Goal: Transaction & Acquisition: Purchase product/service

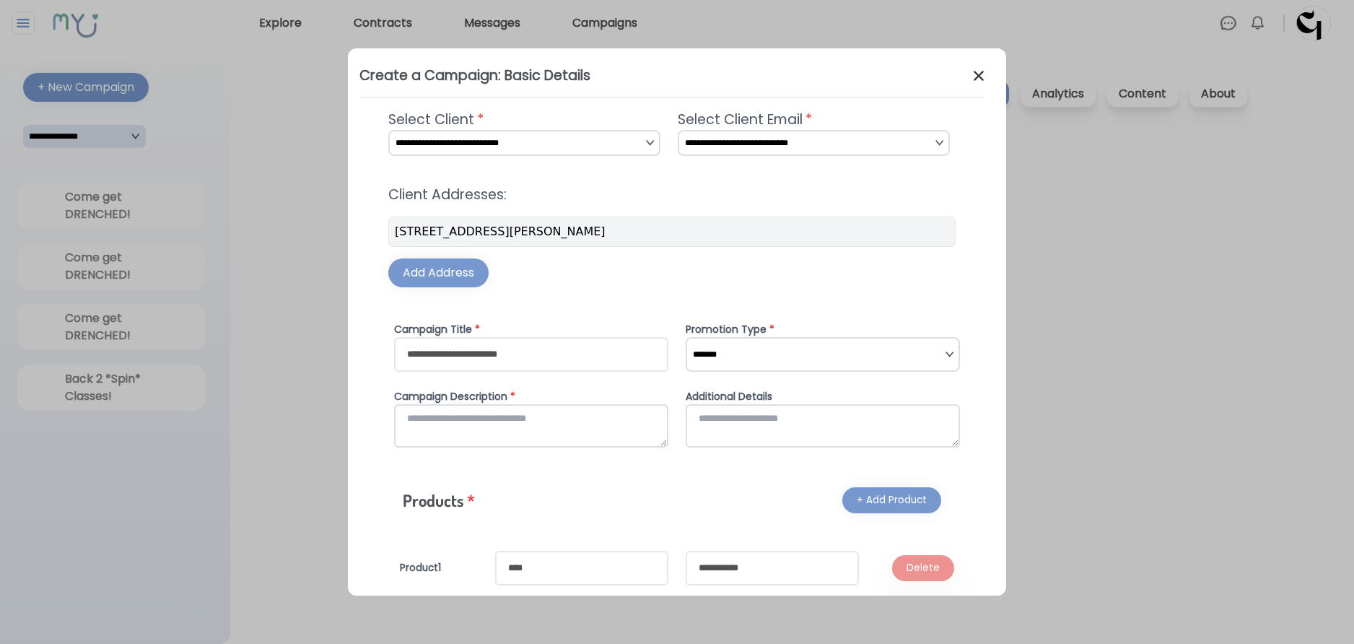
select select "*"
click at [982, 67] on img at bounding box center [978, 75] width 17 height 17
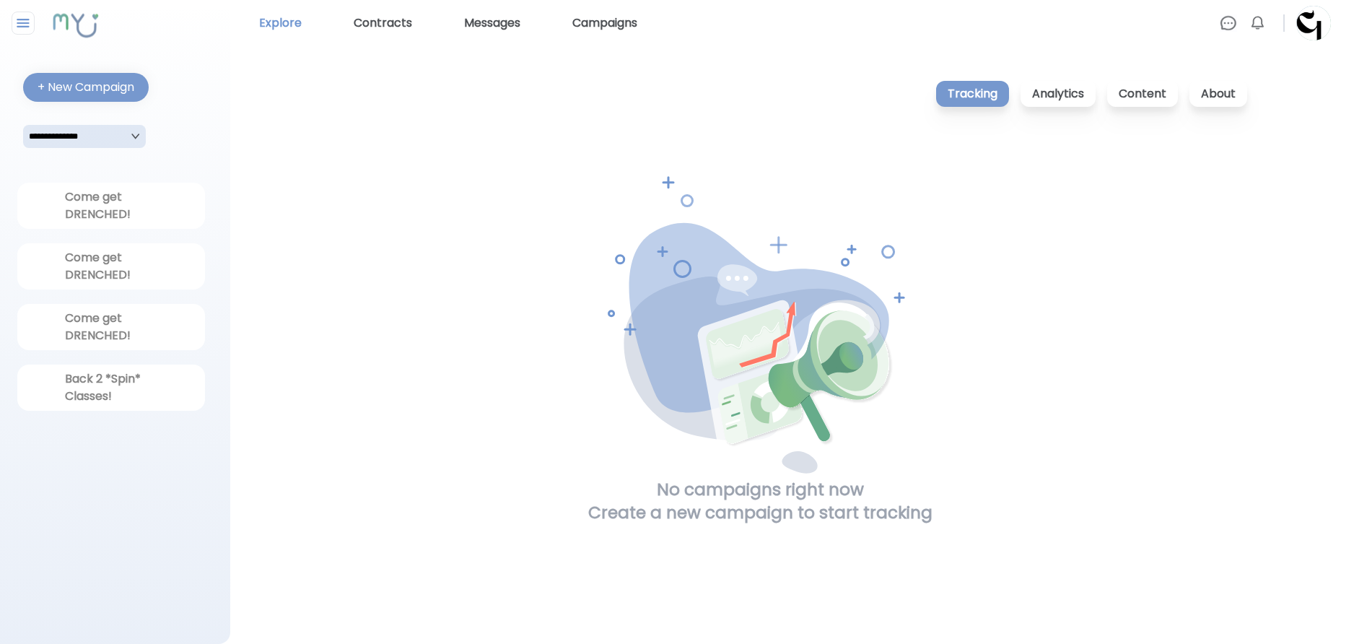
click at [296, 22] on link "Explore" at bounding box center [280, 23] width 54 height 23
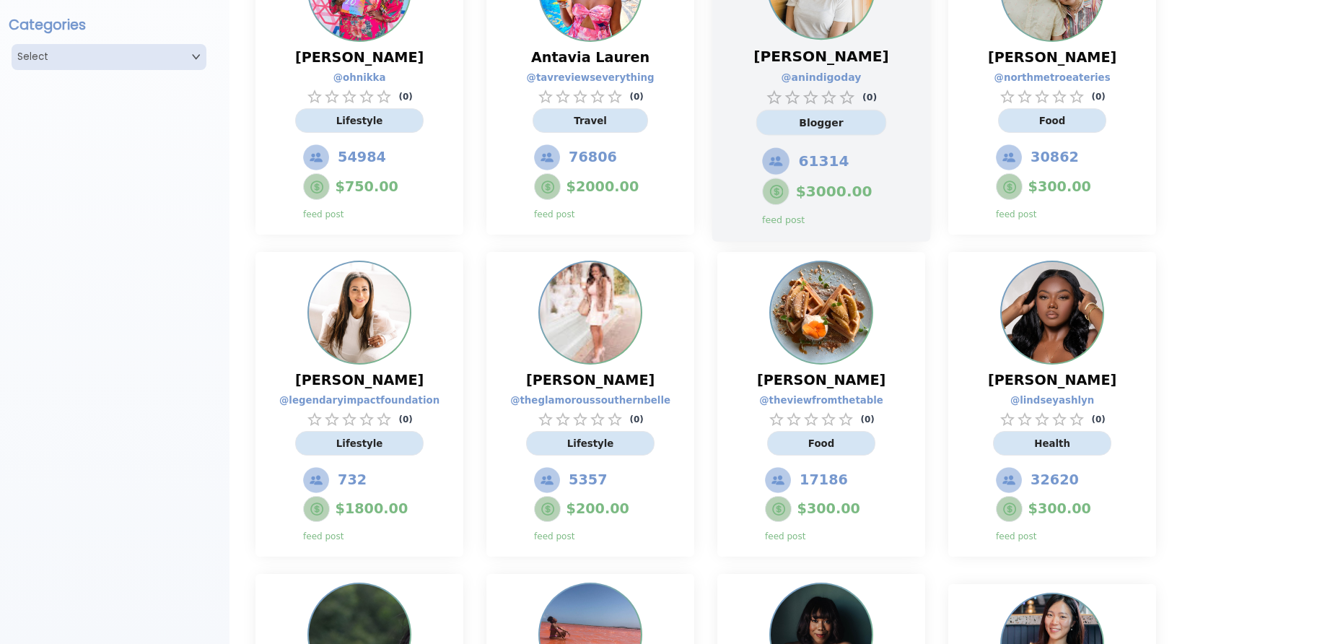
scroll to position [556, 0]
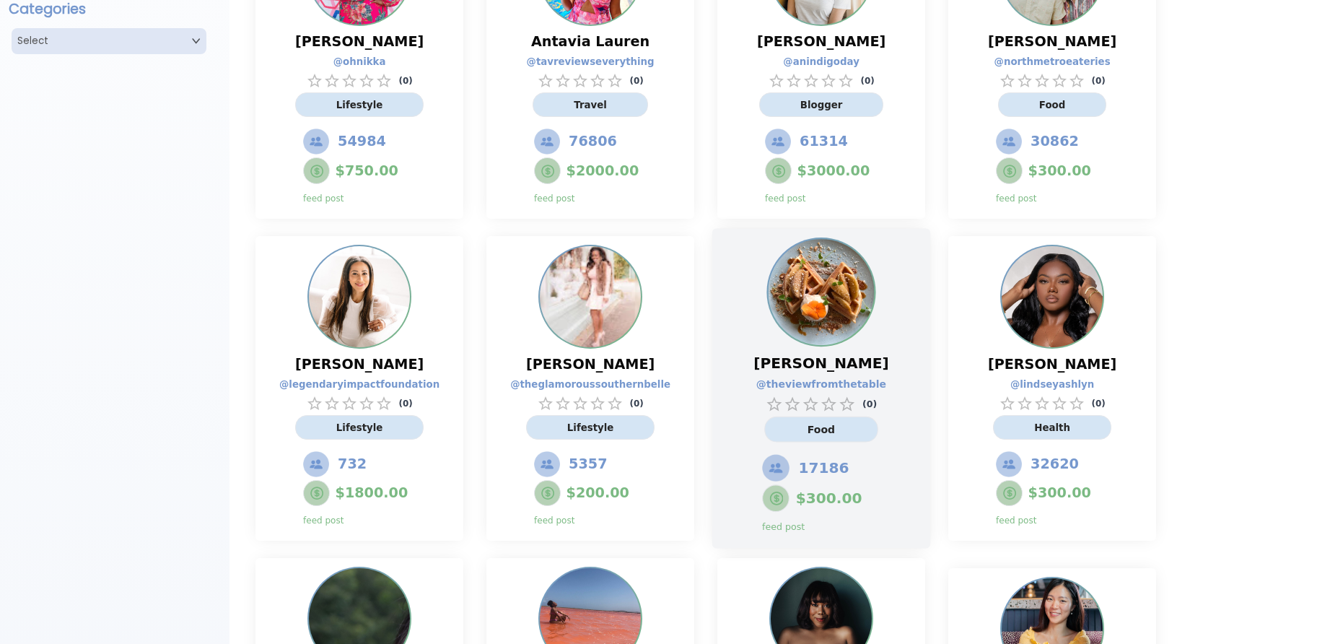
click at [904, 484] on div "$ 300.00 feed post" at bounding box center [835, 508] width 146 height 49
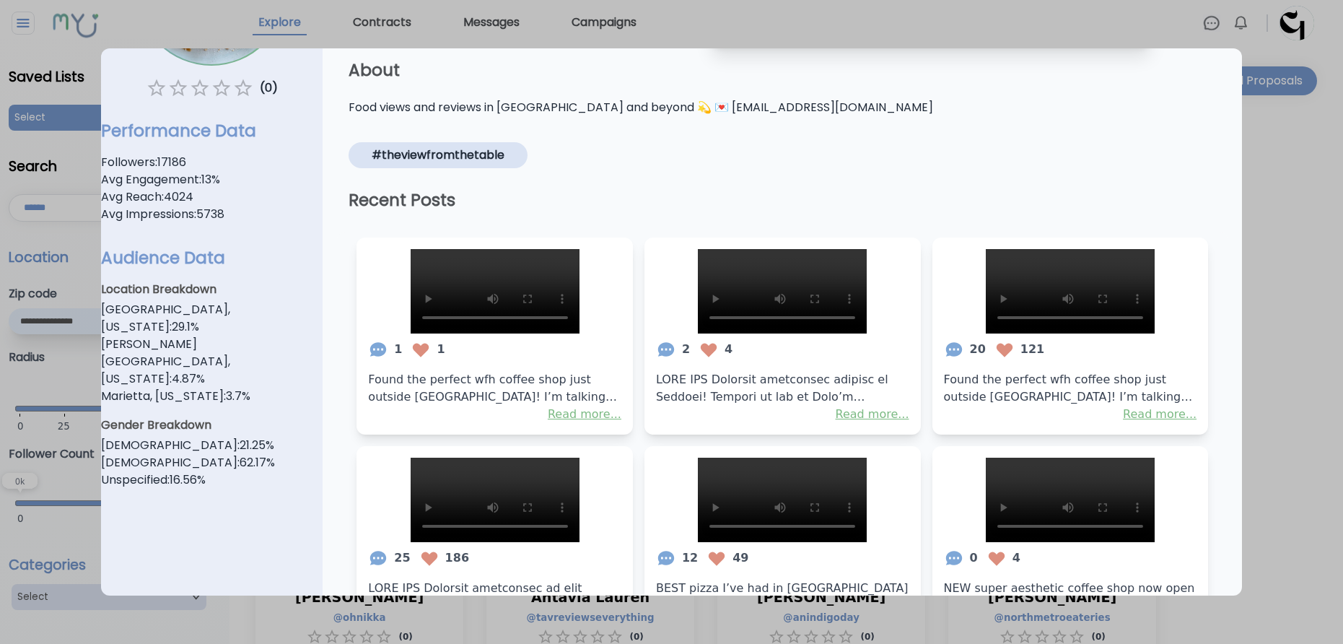
scroll to position [193, 0]
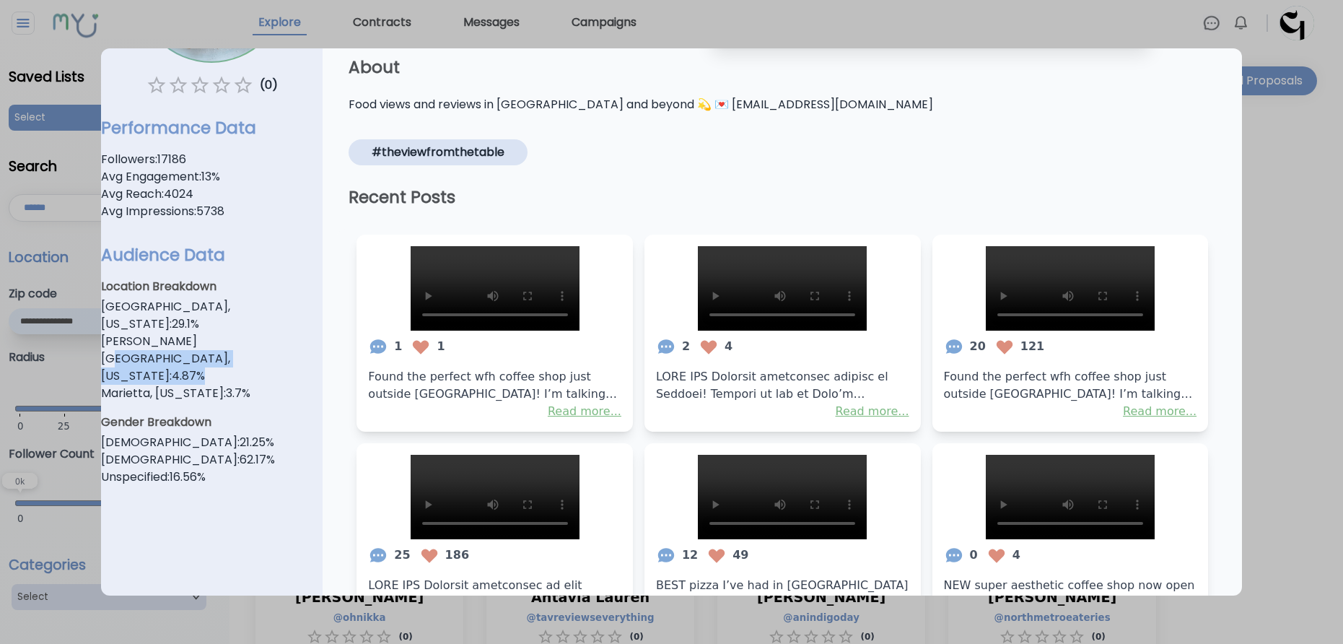
drag, startPoint x: 213, startPoint y: 315, endPoint x: 313, endPoint y: 321, distance: 100.5
click at [313, 321] on div "( 0 ) ( 0 ) About Food views and reviews in [GEOGRAPHIC_DATA] and beyond 💫 💌 [E…" at bounding box center [212, 281] width 222 height 852
drag, startPoint x: 154, startPoint y: 390, endPoint x: 204, endPoint y: 407, distance: 52.5
click at [204, 408] on div "Gender Breakdown [DEMOGRAPHIC_DATA] : 21.25 % [DEMOGRAPHIC_DATA] : 62.17 % Unsp…" at bounding box center [212, 450] width 222 height 84
drag, startPoint x: 203, startPoint y: 166, endPoint x: 246, endPoint y: 173, distance: 43.8
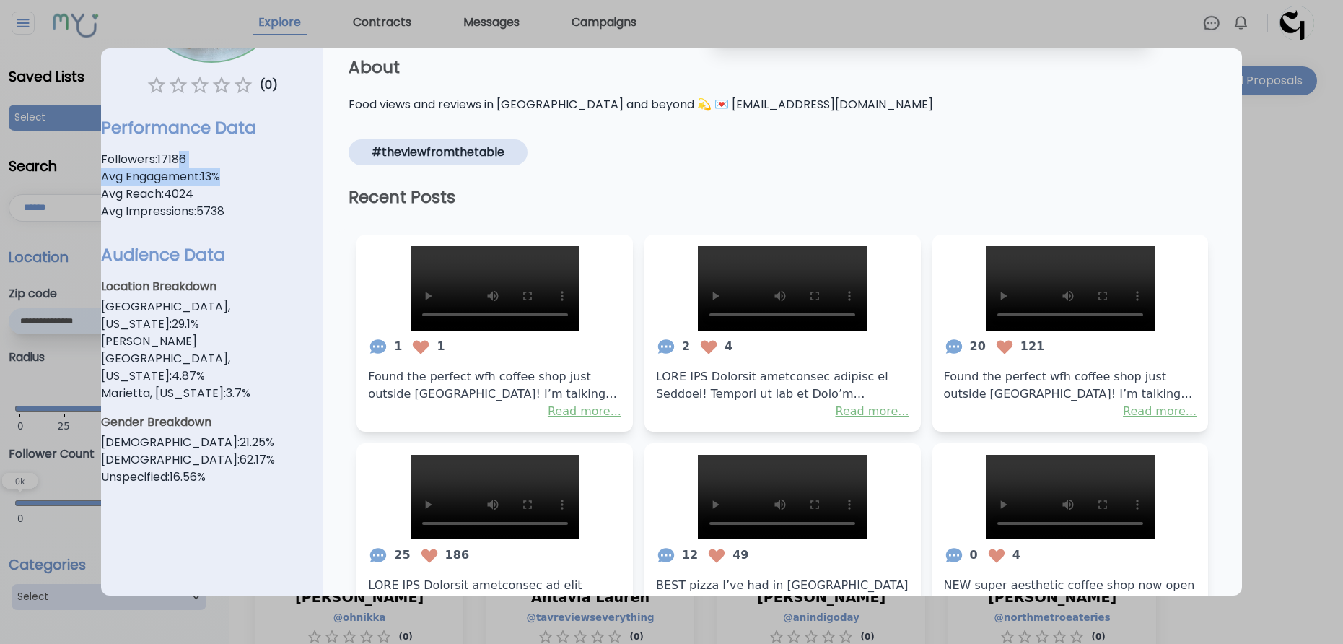
click at [246, 173] on div "Performance Data Followers: 17186 Avg Engagement: 13 % Avg Reach: 4024 Avg Impr…" at bounding box center [212, 162] width 222 height 127
drag, startPoint x: 214, startPoint y: 201, endPoint x: 259, endPoint y: 202, distance: 44.8
click at [259, 202] on div "Performance Data Followers: 17186 Avg Engagement: 13 % Avg Reach: 4024 Avg Impr…" at bounding box center [212, 162] width 222 height 127
drag, startPoint x: 242, startPoint y: 224, endPoint x: 310, endPoint y: 224, distance: 67.8
click at [310, 224] on div "( 0 ) ( 0 ) About Food views and reviews in [GEOGRAPHIC_DATA] and beyond 💫 💌 [E…" at bounding box center [212, 281] width 222 height 852
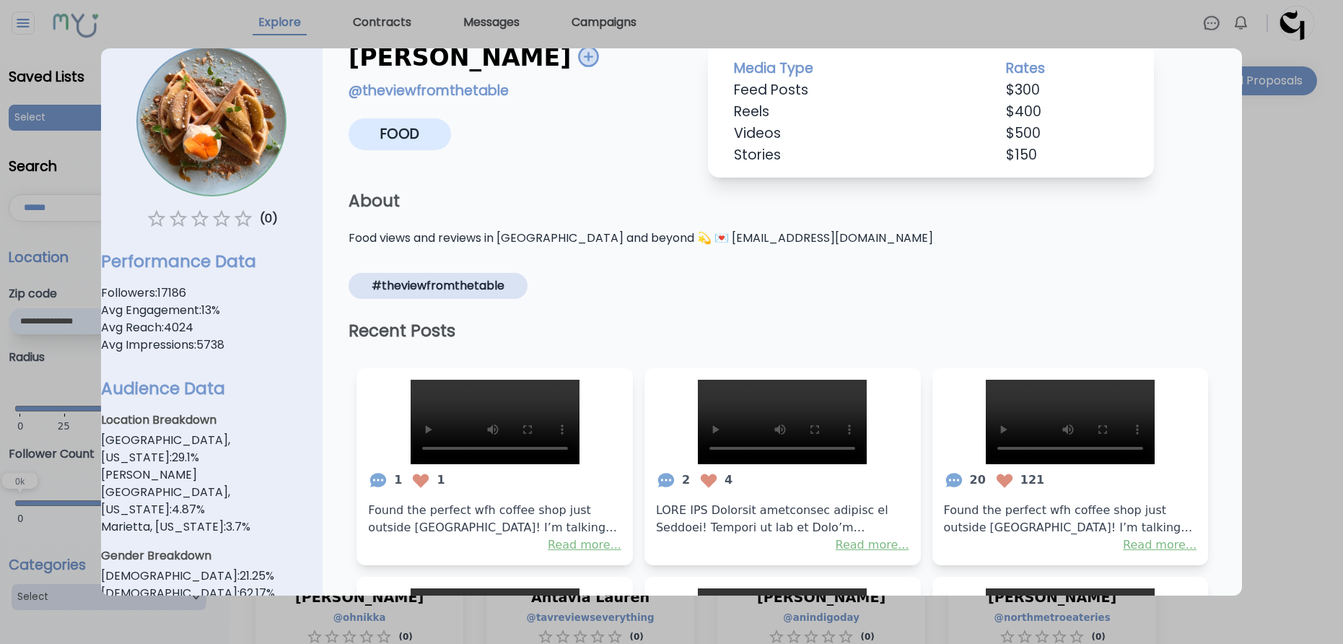
scroll to position [0, 0]
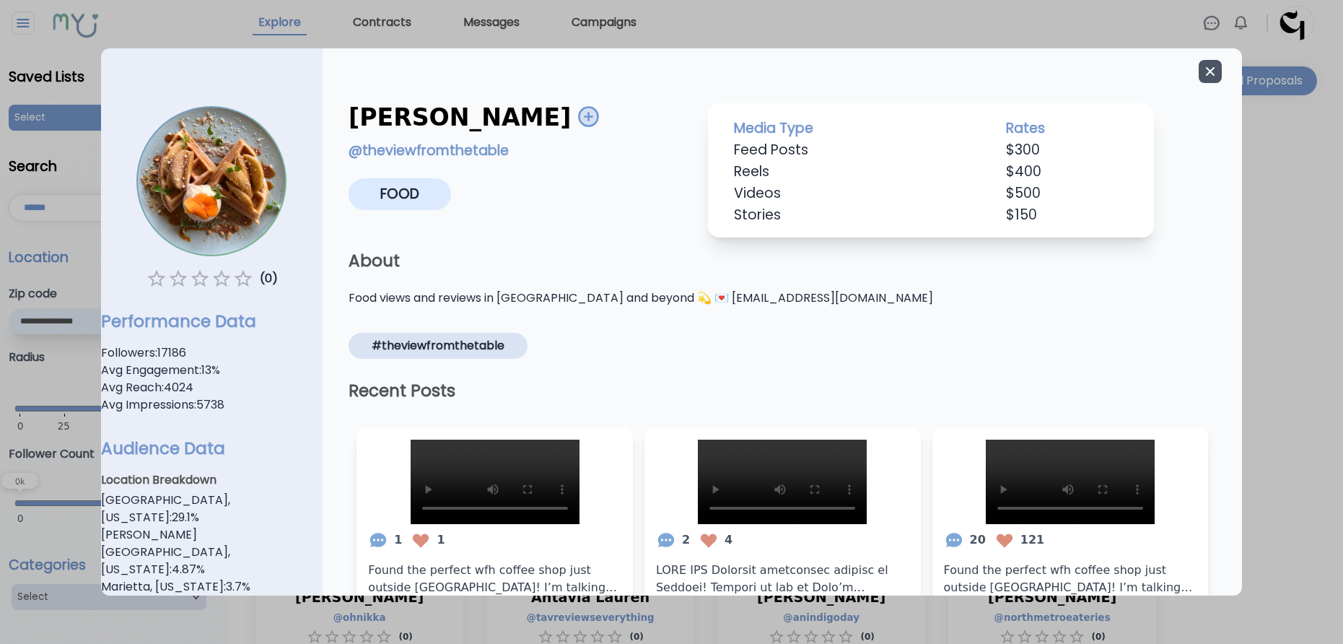
click at [1205, 82] on button "button" at bounding box center [1210, 71] width 23 height 23
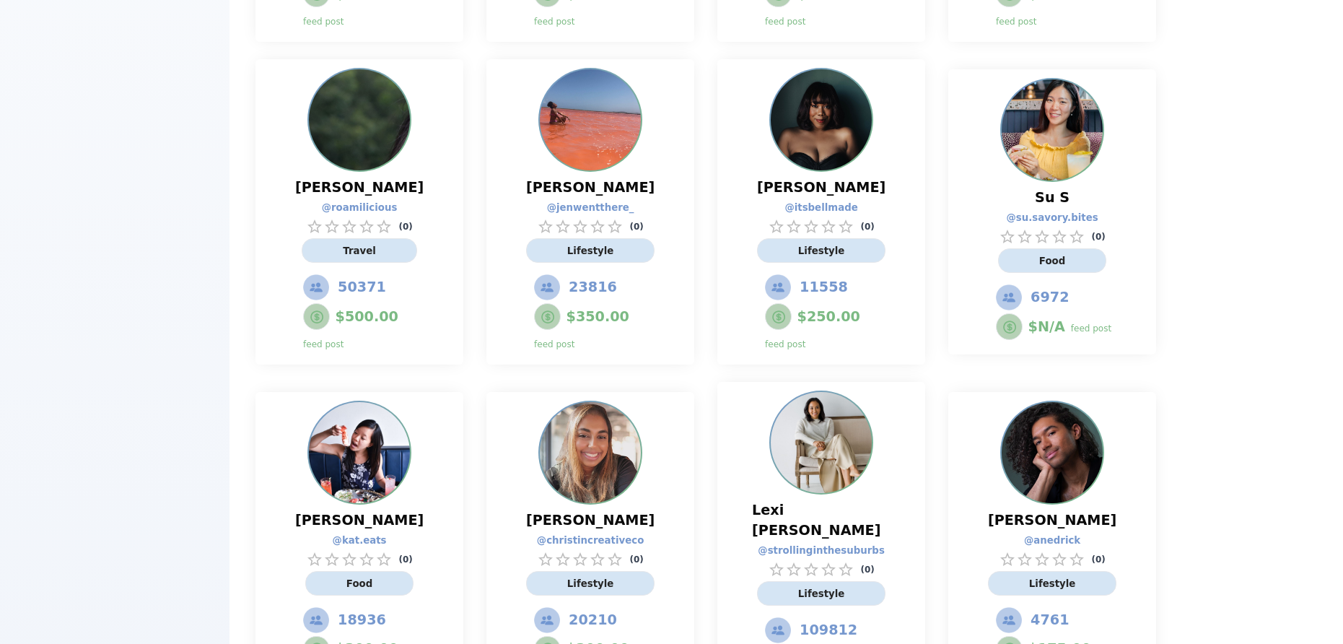
scroll to position [1056, 0]
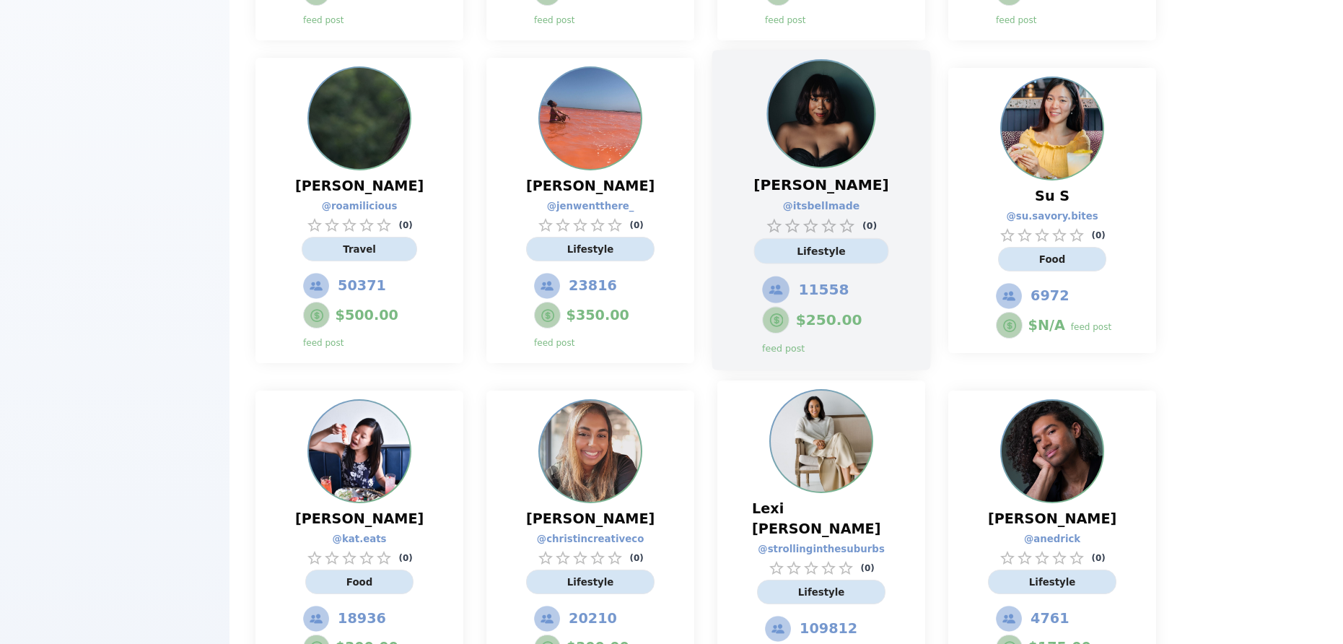
click at [829, 279] on span "11558" at bounding box center [824, 289] width 51 height 21
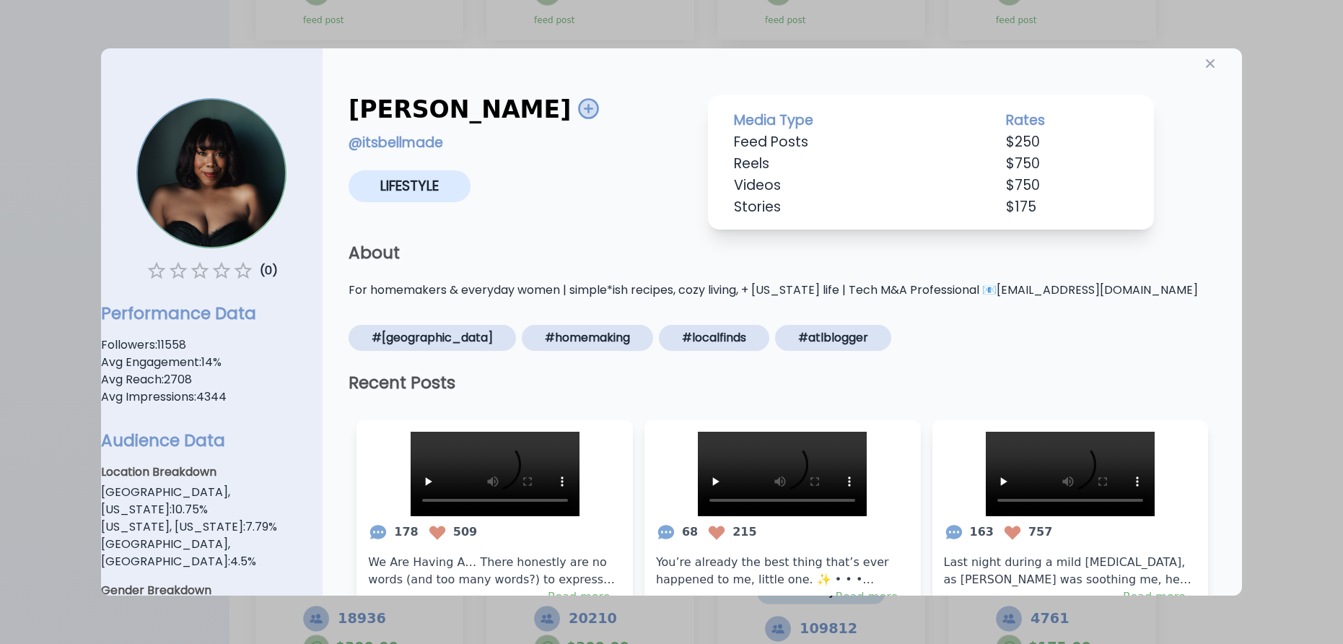
scroll to position [0, 0]
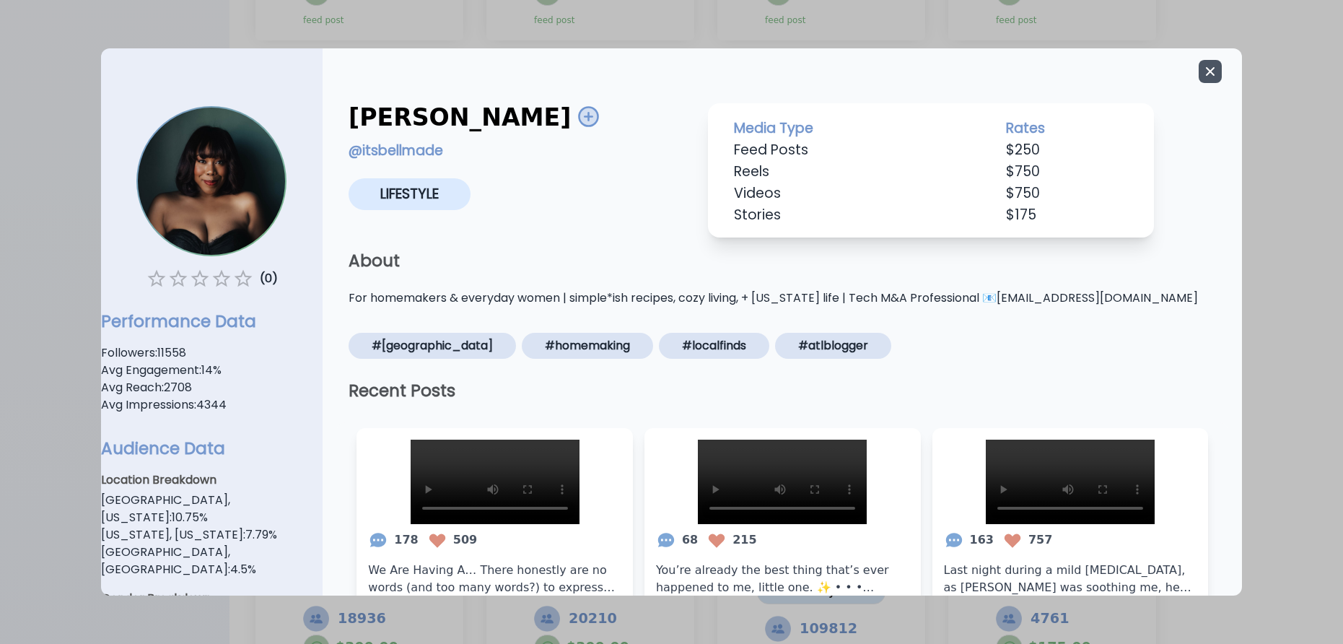
click at [1206, 74] on icon "button" at bounding box center [1210, 71] width 14 height 14
